Goal: Task Accomplishment & Management: Complete application form

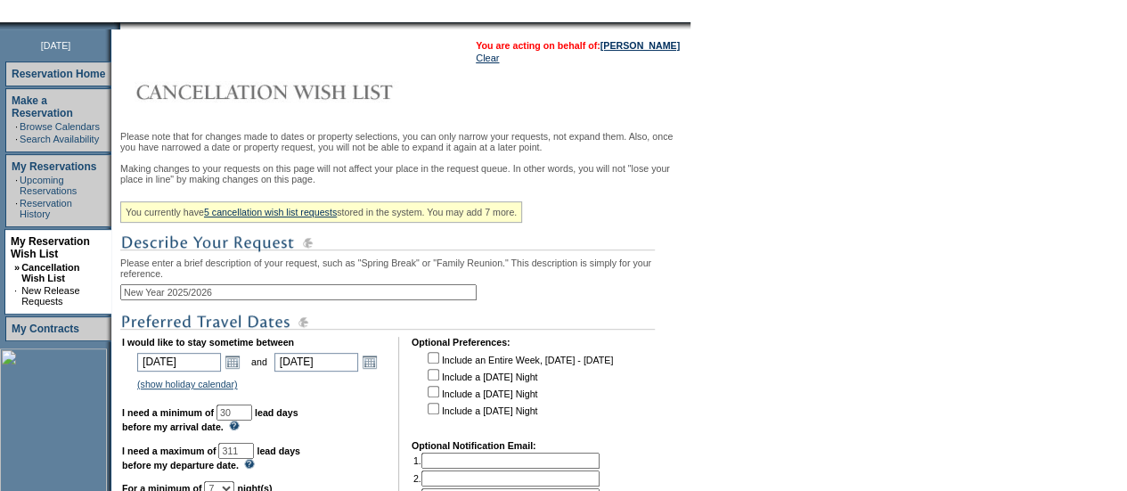
scroll to position [211, 0]
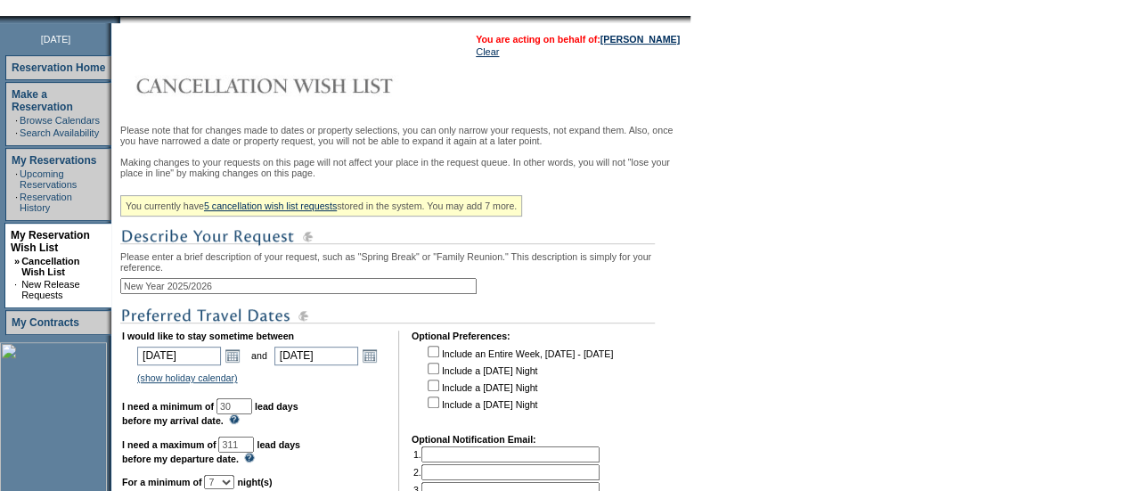
click at [179, 294] on input "New Year 2025/2026" at bounding box center [298, 286] width 356 height 16
type input "New Year [GEOGRAPHIC_DATA] 2025/2026"
click at [883, 286] on form "Follow Us ::" at bounding box center [563, 307] width 1127 height 1037
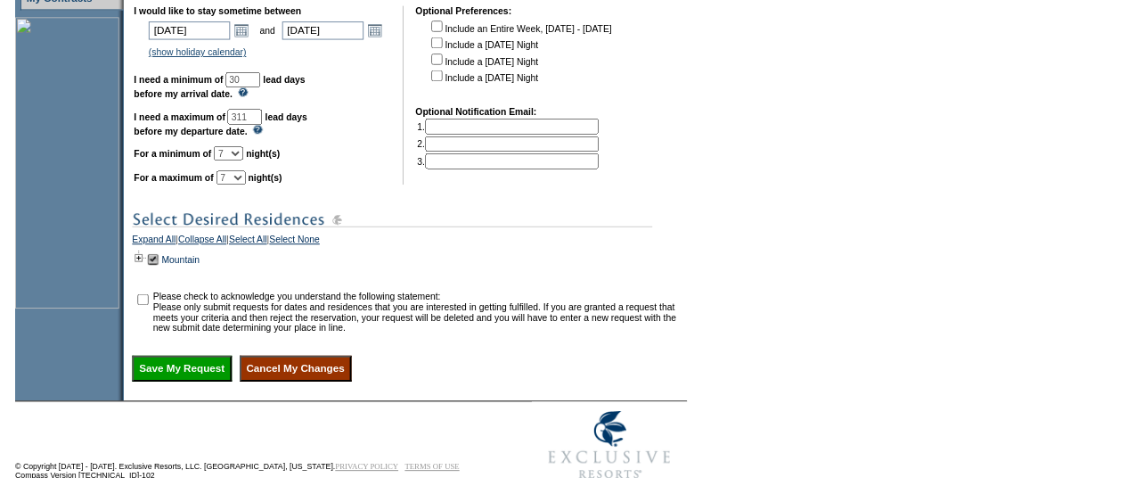
scroll to position [537, 0]
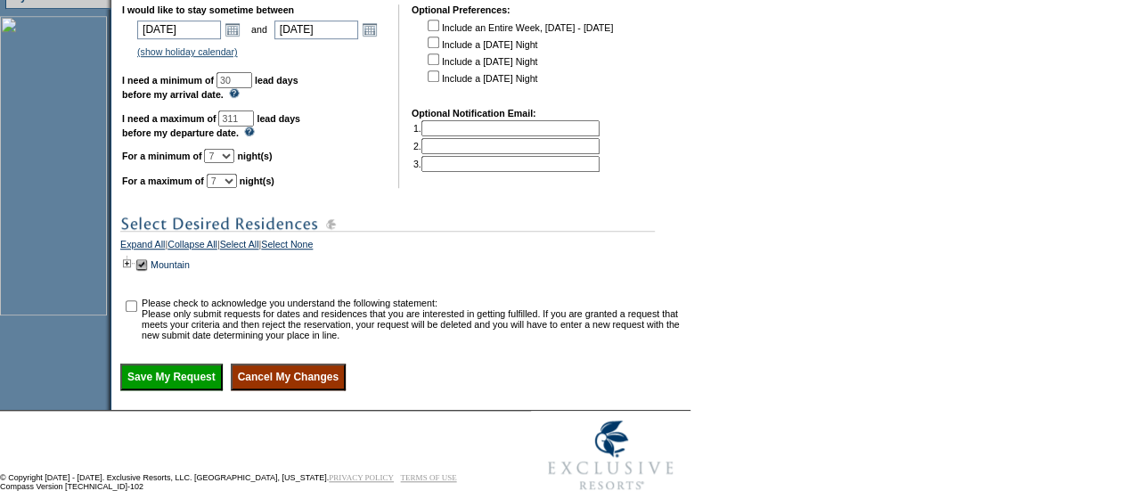
click at [137, 312] on input "checkbox" at bounding box center [132, 306] width 12 height 12
checkbox input "true"
click at [147, 390] on input "Save My Request" at bounding box center [171, 377] width 102 height 27
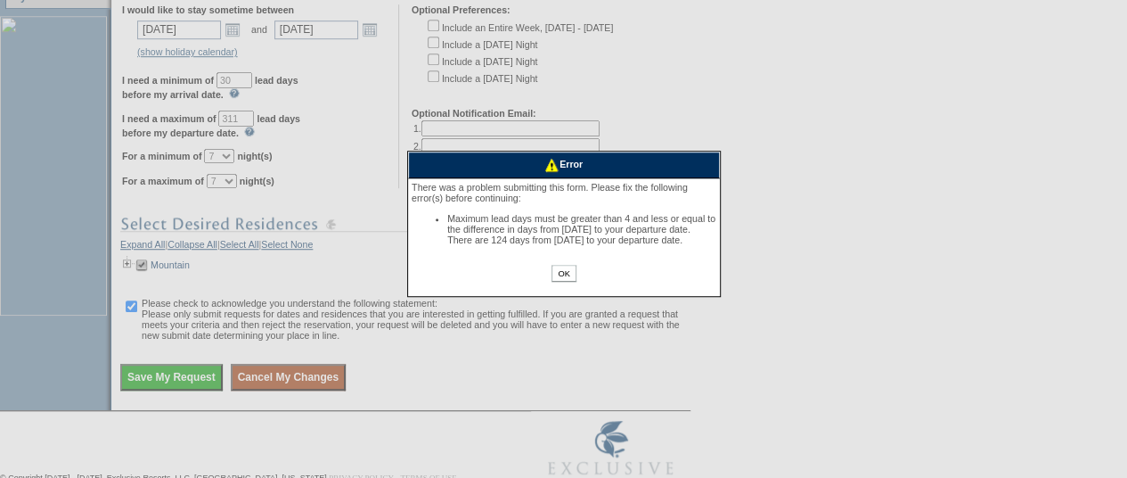
click at [568, 282] on input "OK" at bounding box center [564, 273] width 24 height 17
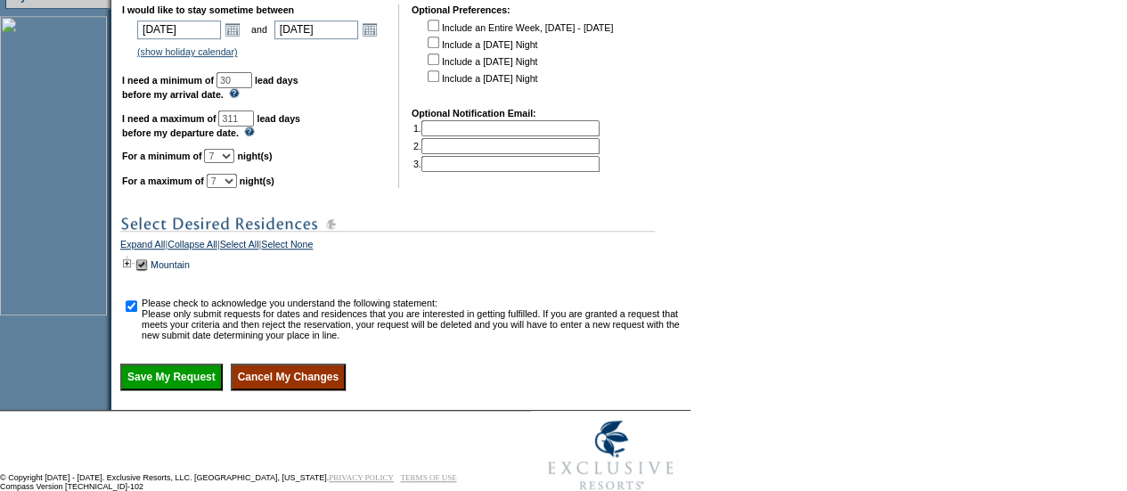
click at [254, 127] on input "311" at bounding box center [236, 119] width 36 height 16
type input "3"
type input "124"
click at [170, 390] on input "Save My Request" at bounding box center [171, 377] width 102 height 27
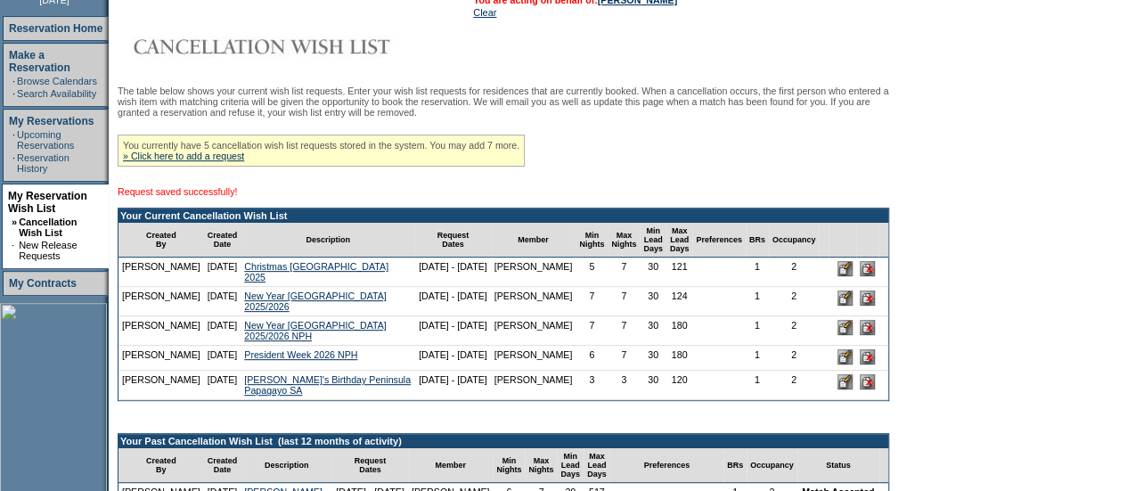
scroll to position [253, 0]
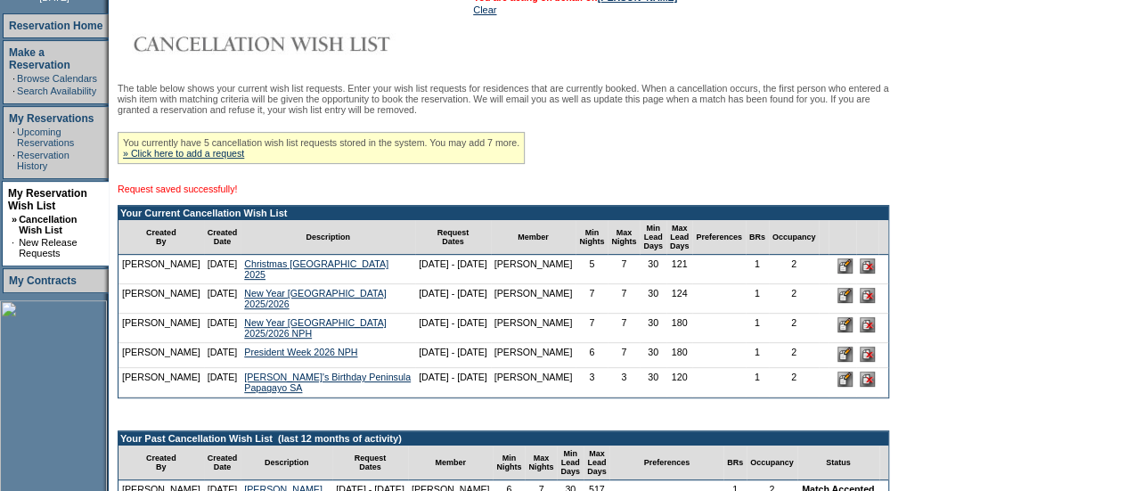
click at [853, 362] on input "image" at bounding box center [845, 354] width 15 height 15
